Goal: Information Seeking & Learning: Learn about a topic

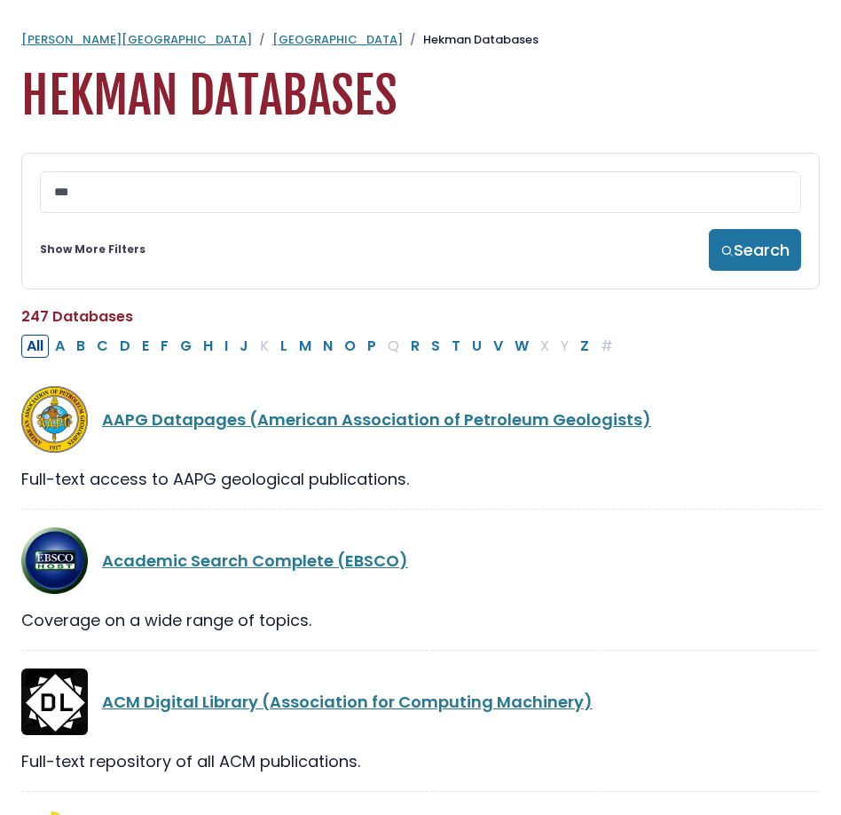
type input "****"
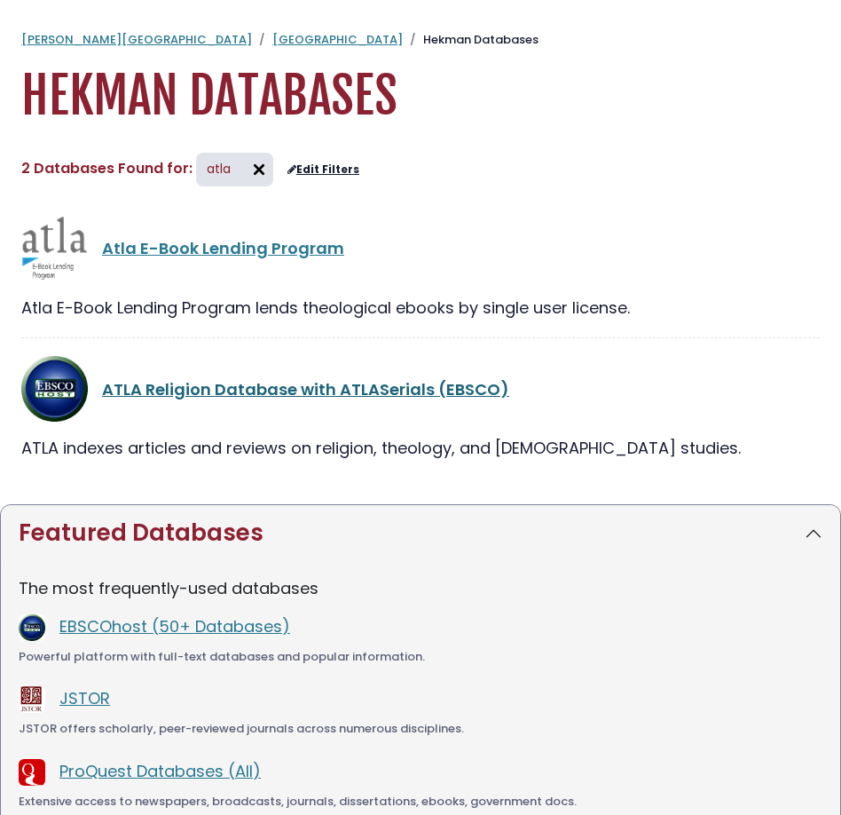
click at [328, 398] on link "ATLA Religion Database with ATLASerials (EBSCO)" at bounding box center [305, 389] width 407 height 22
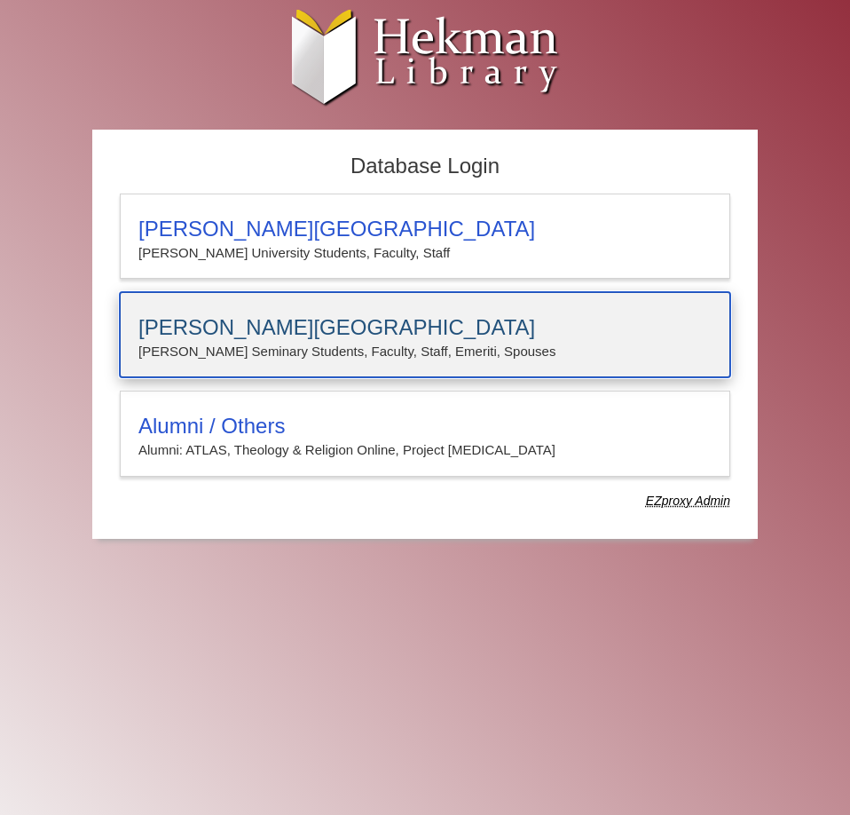
click at [372, 304] on div "[PERSON_NAME][GEOGRAPHIC_DATA][PERSON_NAME] Students, Faculty, Staff, Emeriti, …" at bounding box center [425, 334] width 611 height 85
